Goal: Communication & Community: Participate in discussion

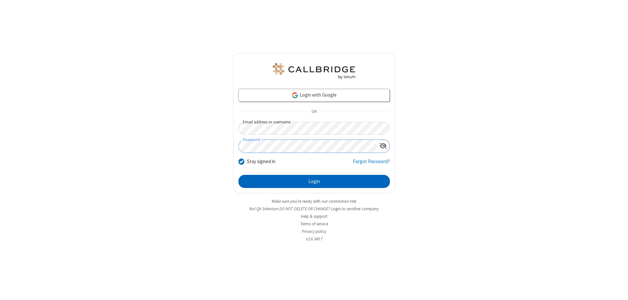
click at [314, 181] on button "Login" at bounding box center [315, 181] width 152 height 13
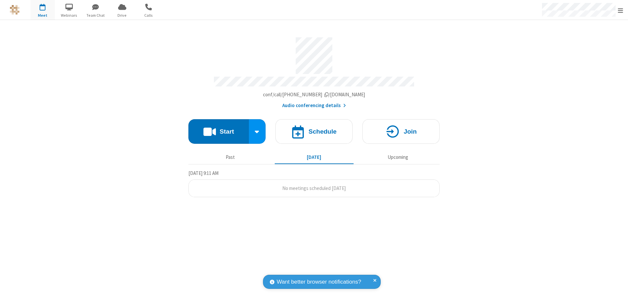
click at [219, 128] on button "Start" at bounding box center [219, 131] width 61 height 25
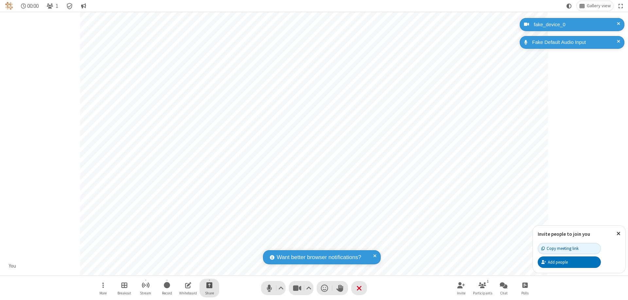
click at [209, 285] on span "Start sharing" at bounding box center [210, 285] width 6 height 8
click at [183, 269] on span "Share my screen" at bounding box center [183, 270] width 8 height 6
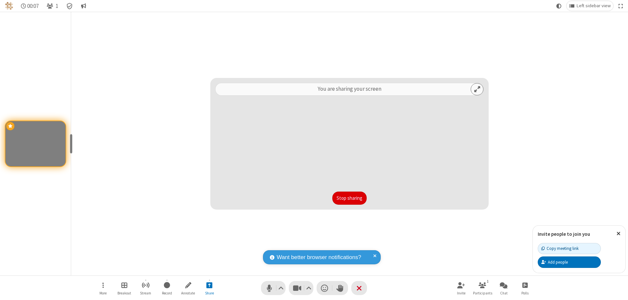
click at [350, 198] on button "Stop sharing" at bounding box center [350, 197] width 34 height 13
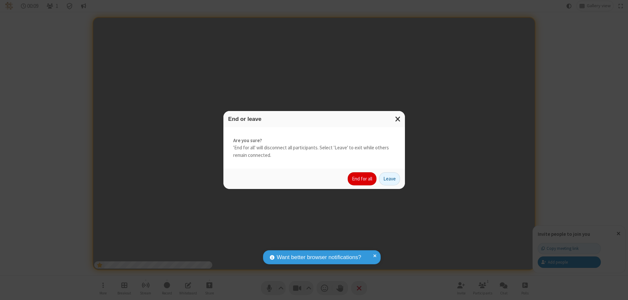
click at [363, 179] on button "End for all" at bounding box center [362, 178] width 29 height 13
